Goal: Obtain resource: Obtain resource

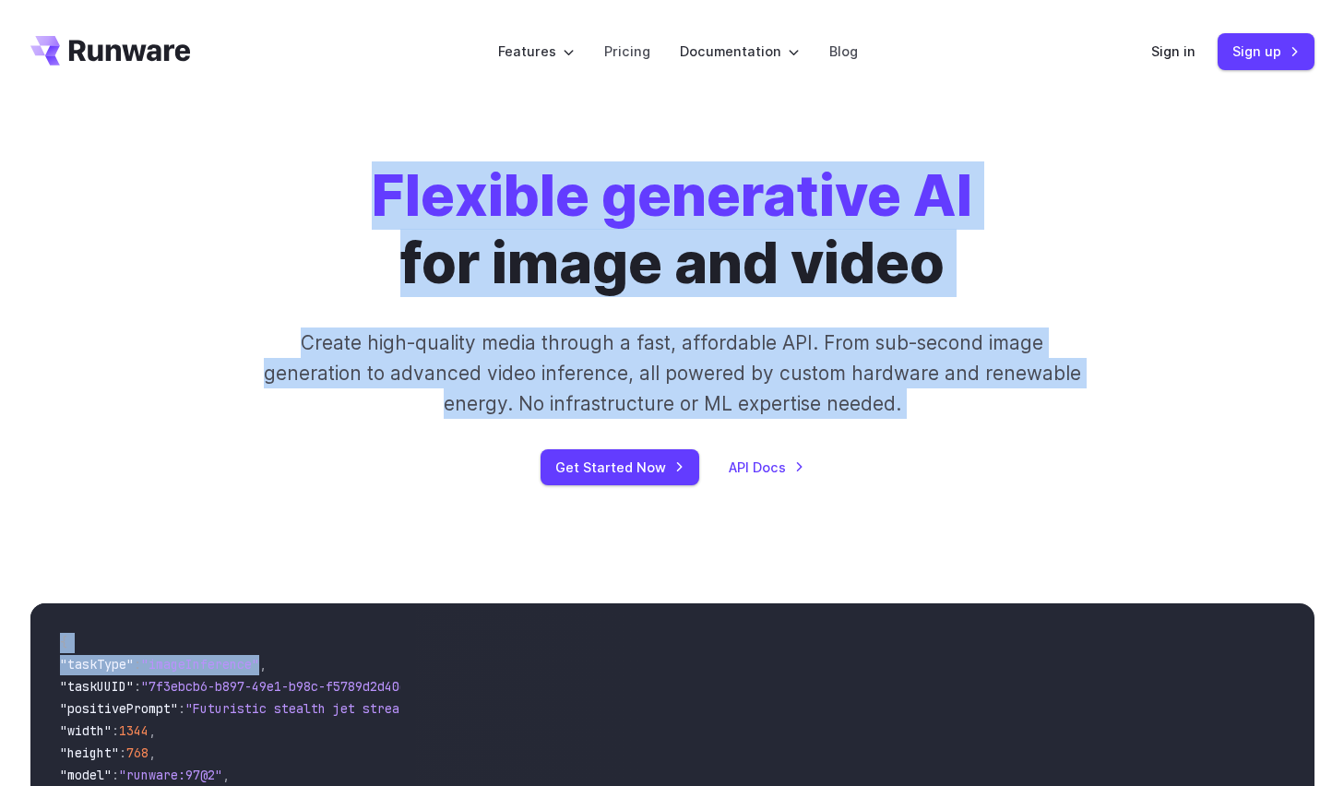
drag, startPoint x: 280, startPoint y: 89, endPoint x: 214, endPoint y: 196, distance: 125.9
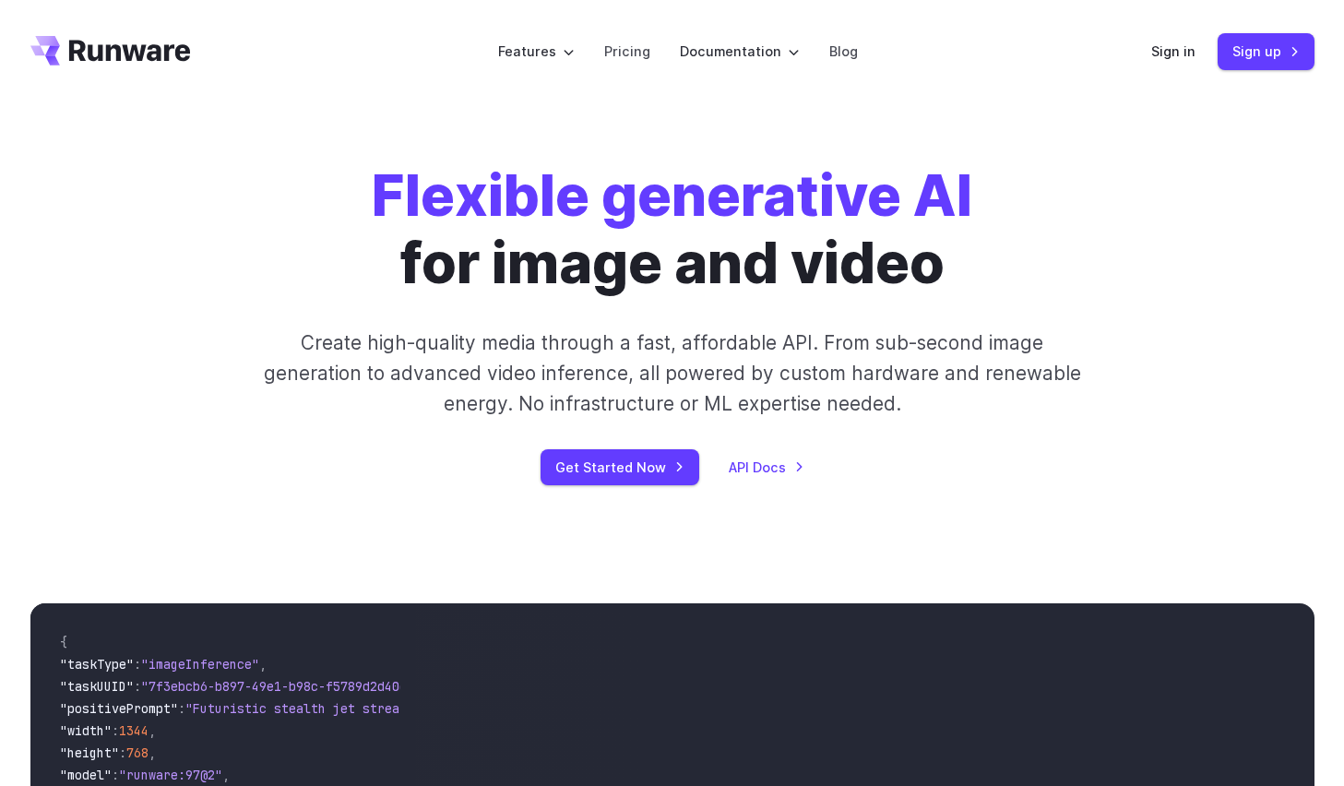
click at [218, 654] on code "{ "taskType" : "imageInference" , "taskUUID" : "7f3ebcb6-b897-49e1-b98c-f5789d2…" at bounding box center [223, 751] width 356 height 266
drag, startPoint x: 175, startPoint y: 665, endPoint x: 185, endPoint y: 663, distance: 10.3
click at [185, 663] on span ""imageInference"" at bounding box center [200, 664] width 118 height 17
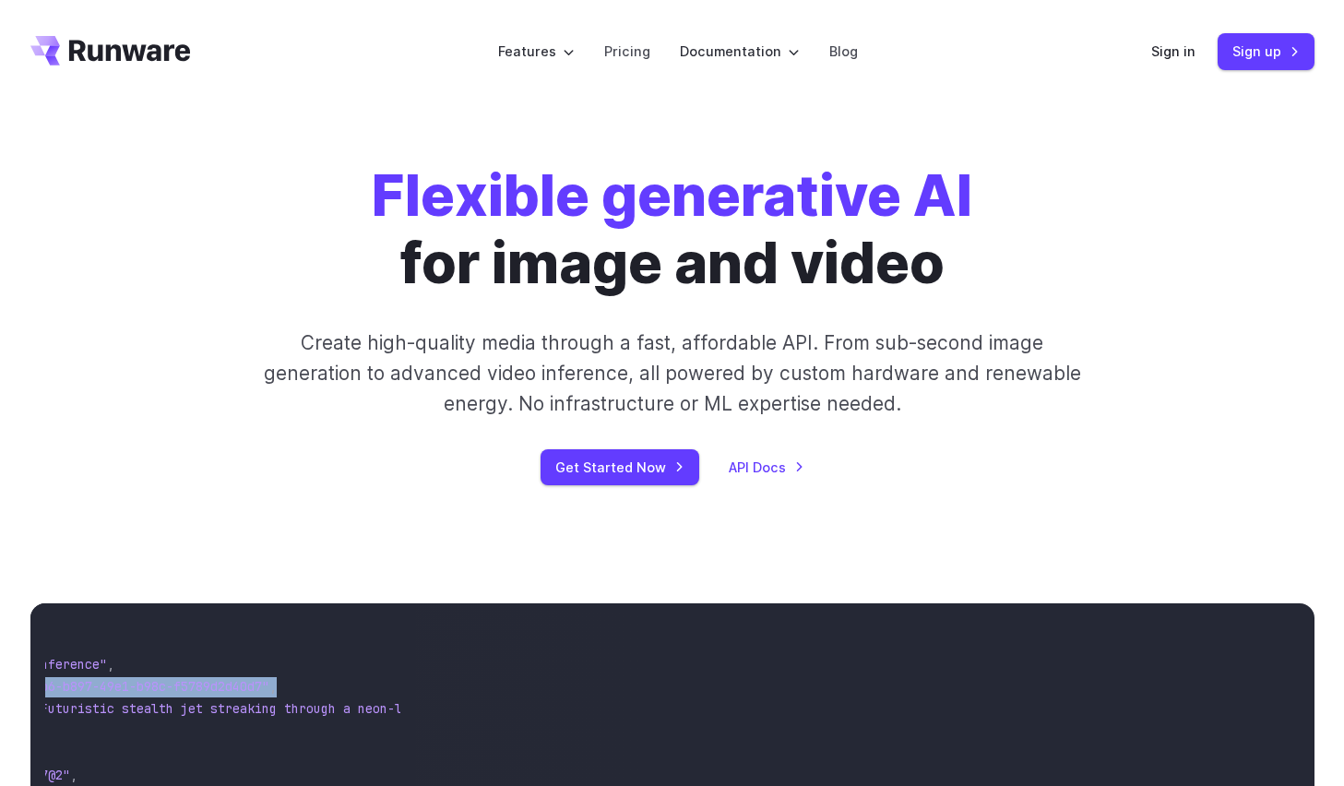
scroll to position [0, 181]
drag, startPoint x: 172, startPoint y: 685, endPoint x: 262, endPoint y: 687, distance: 90.4
click at [241, 687] on span ""7f3ebcb6-b897-49e1-b98c-f5789d2d40d7"" at bounding box center [100, 686] width 280 height 17
copy span "7f3ebcb6-b897-49e1-b98c-f5789d2d40d7"
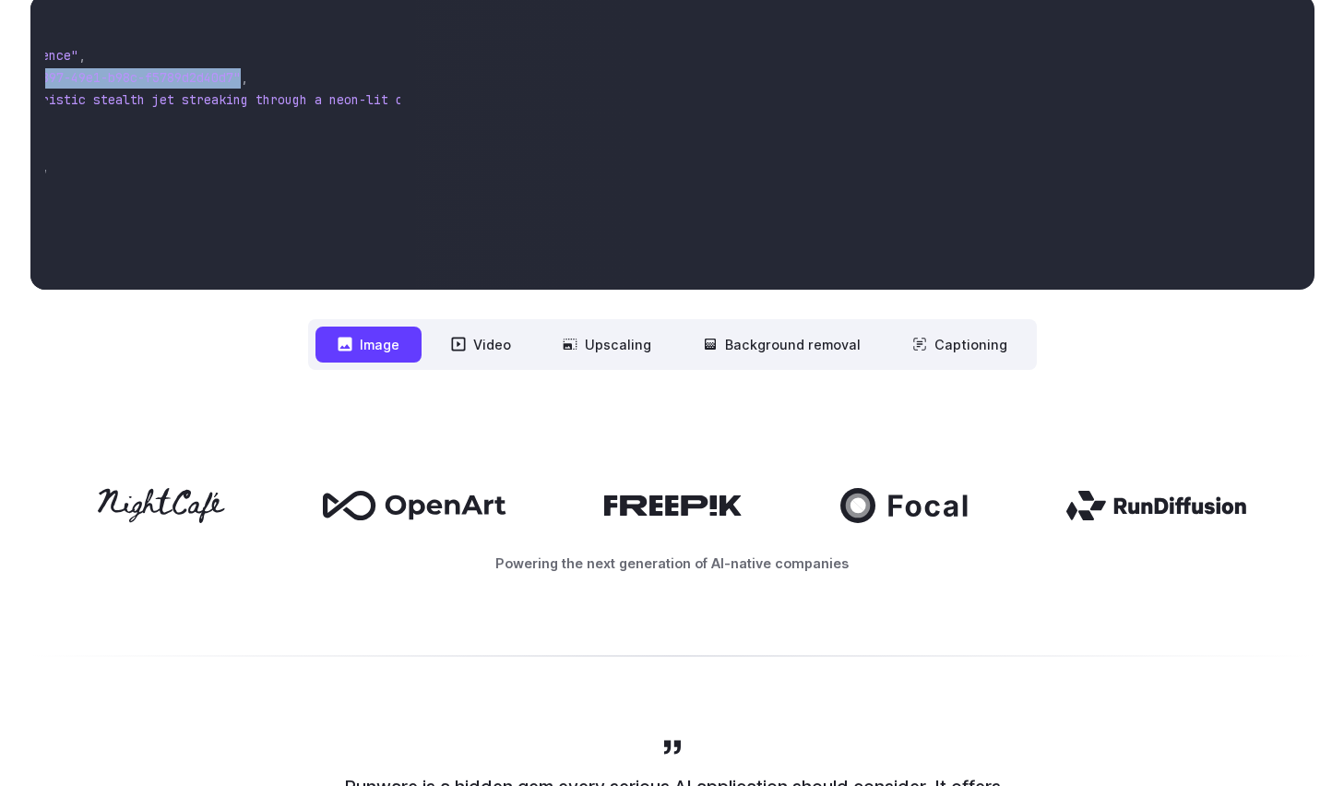
scroll to position [611, 0]
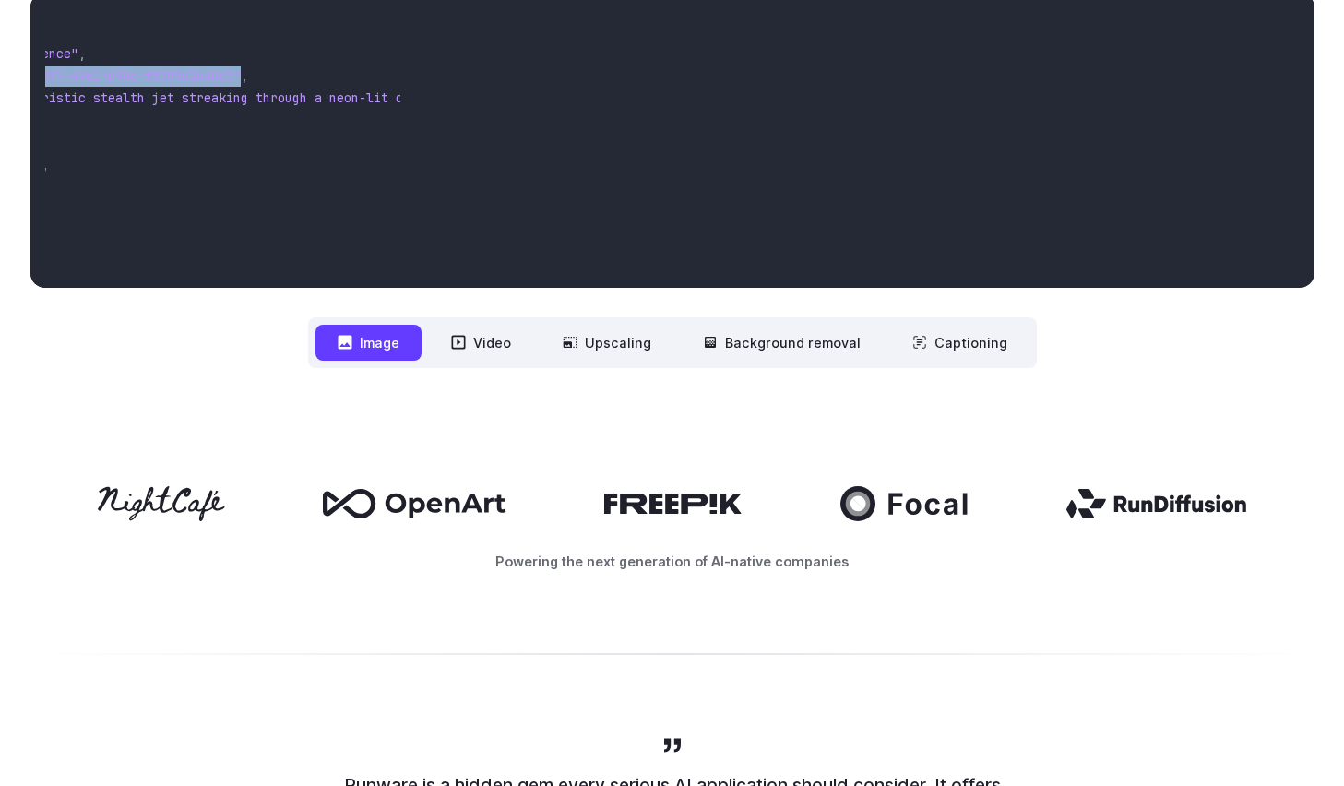
click at [387, 350] on button "Image" at bounding box center [368, 343] width 106 height 36
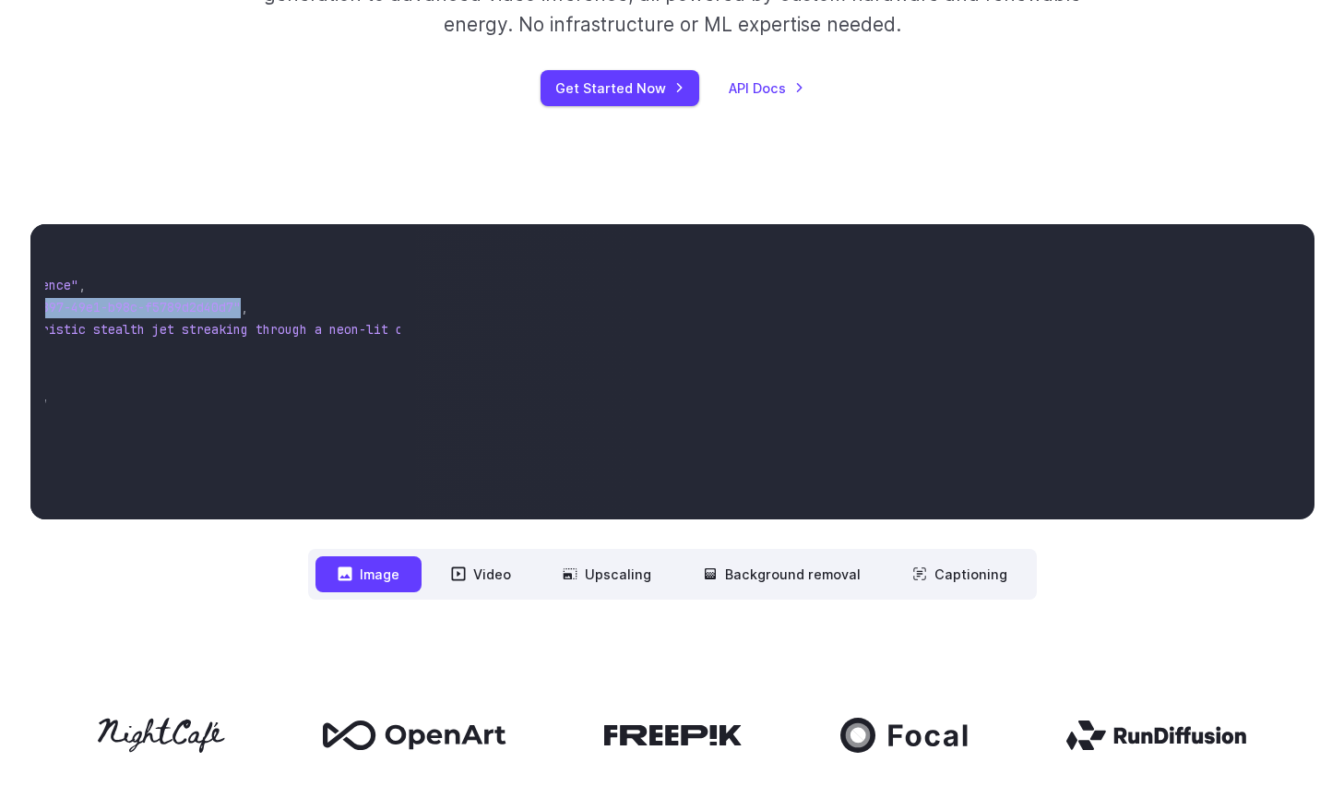
scroll to position [379, 0]
